Goal: Book appointment/travel/reservation

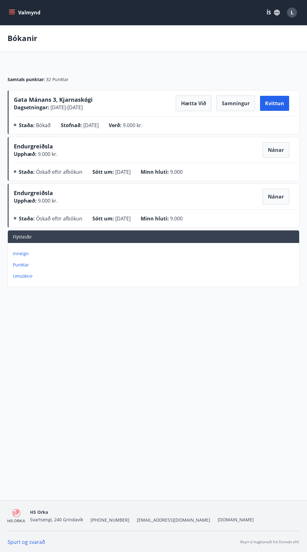
click at [10, 15] on icon "menu" at bounding box center [12, 12] width 6 height 6
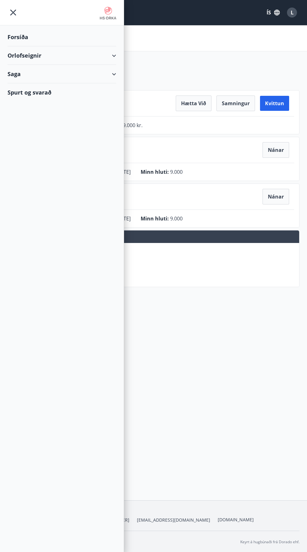
click at [112, 55] on div "Orlofseignir" at bounding box center [62, 55] width 109 height 18
click at [25, 72] on div "Framboð" at bounding box center [62, 71] width 99 height 13
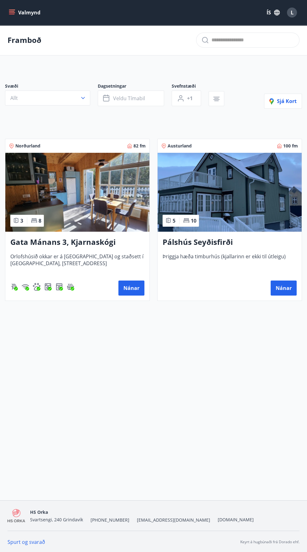
click at [72, 194] on img at bounding box center [77, 192] width 144 height 79
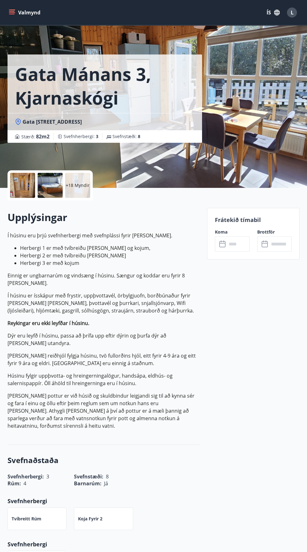
click at [236, 243] on input "text" at bounding box center [238, 243] width 23 height 15
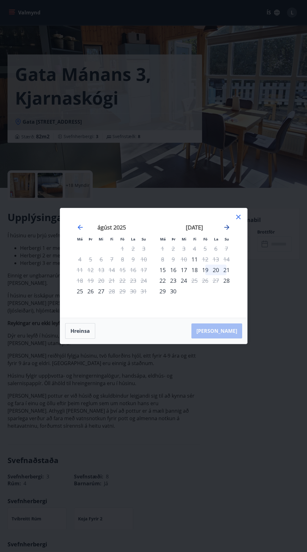
click at [224, 230] on icon "Move forward to switch to the next month." at bounding box center [227, 227] width 8 height 8
click at [223, 227] on icon "Move forward to switch to the next month." at bounding box center [227, 227] width 8 height 8
click at [80, 227] on icon "Move backward to switch to the previous month." at bounding box center [80, 227] width 5 height 5
click at [79, 270] on div "15" at bounding box center [79, 269] width 11 height 11
click at [112, 272] on div "18" at bounding box center [111, 269] width 11 height 11
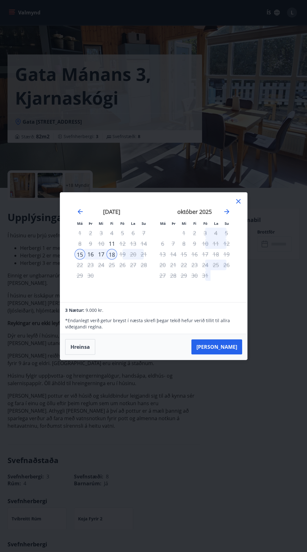
click at [143, 259] on div "28" at bounding box center [143, 264] width 11 height 11
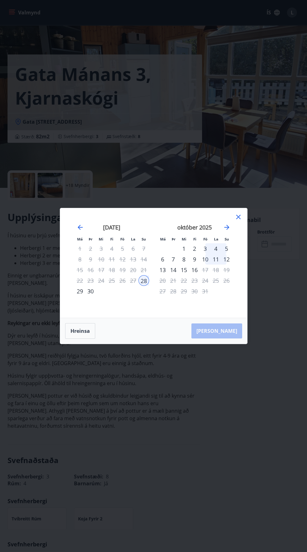
click at [237, 218] on icon at bounding box center [238, 217] width 4 height 4
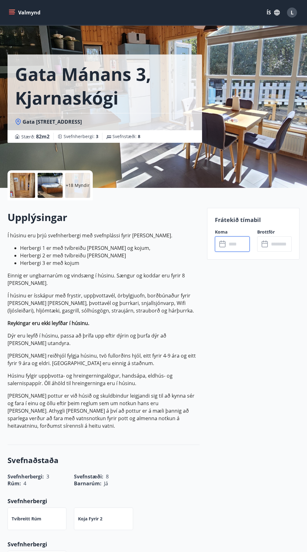
click at [151, 323] on p "Reykingar eru ekki leyfðar í húsinu." at bounding box center [104, 323] width 192 height 8
click at [236, 244] on input "text" at bounding box center [238, 243] width 23 height 15
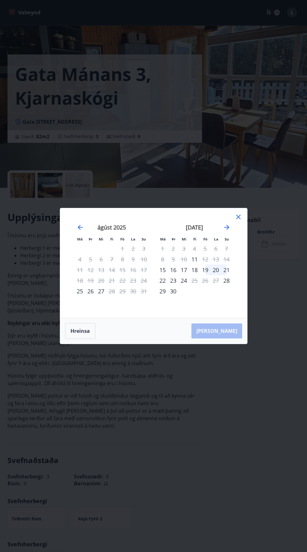
click at [161, 273] on div "15" at bounding box center [162, 269] width 11 height 11
click at [196, 271] on div "18" at bounding box center [194, 269] width 11 height 11
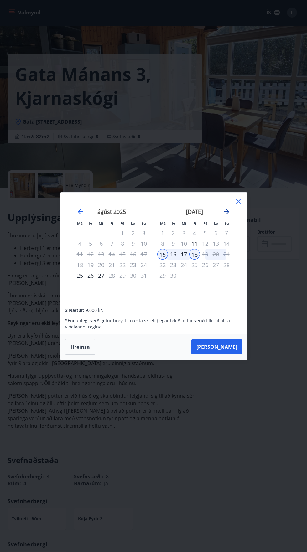
click at [226, 215] on icon "Move forward to switch to the next month." at bounding box center [227, 212] width 8 height 8
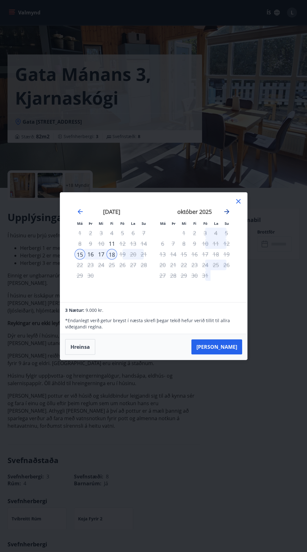
click at [226, 215] on icon "Move forward to switch to the next month." at bounding box center [227, 212] width 8 height 8
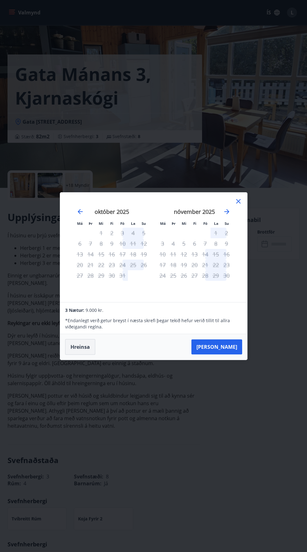
click at [81, 346] on button "Hreinsa" at bounding box center [80, 347] width 30 height 16
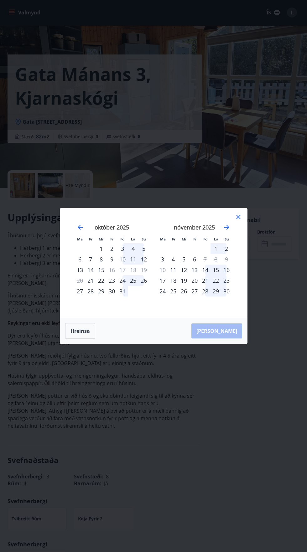
click at [173, 270] on div "11" at bounding box center [173, 269] width 11 height 11
click at [229, 294] on div "30" at bounding box center [226, 291] width 11 height 11
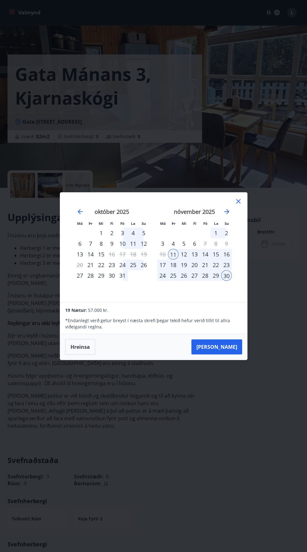
click at [238, 201] on icon at bounding box center [238, 201] width 1 height 1
